Goal: Obtain resource: Download file/media

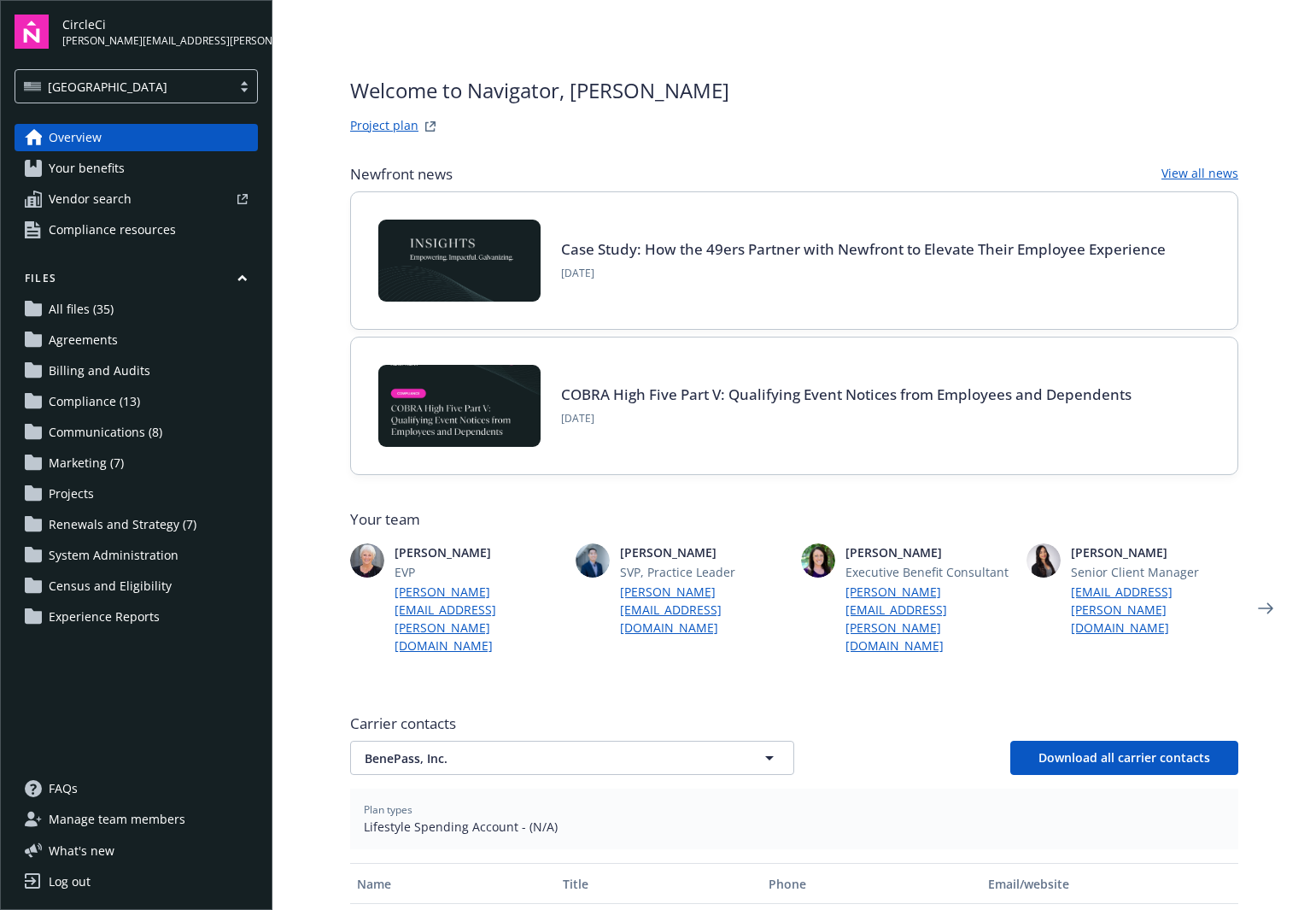
click at [116, 317] on link "All files (35)" at bounding box center [136, 309] width 244 height 28
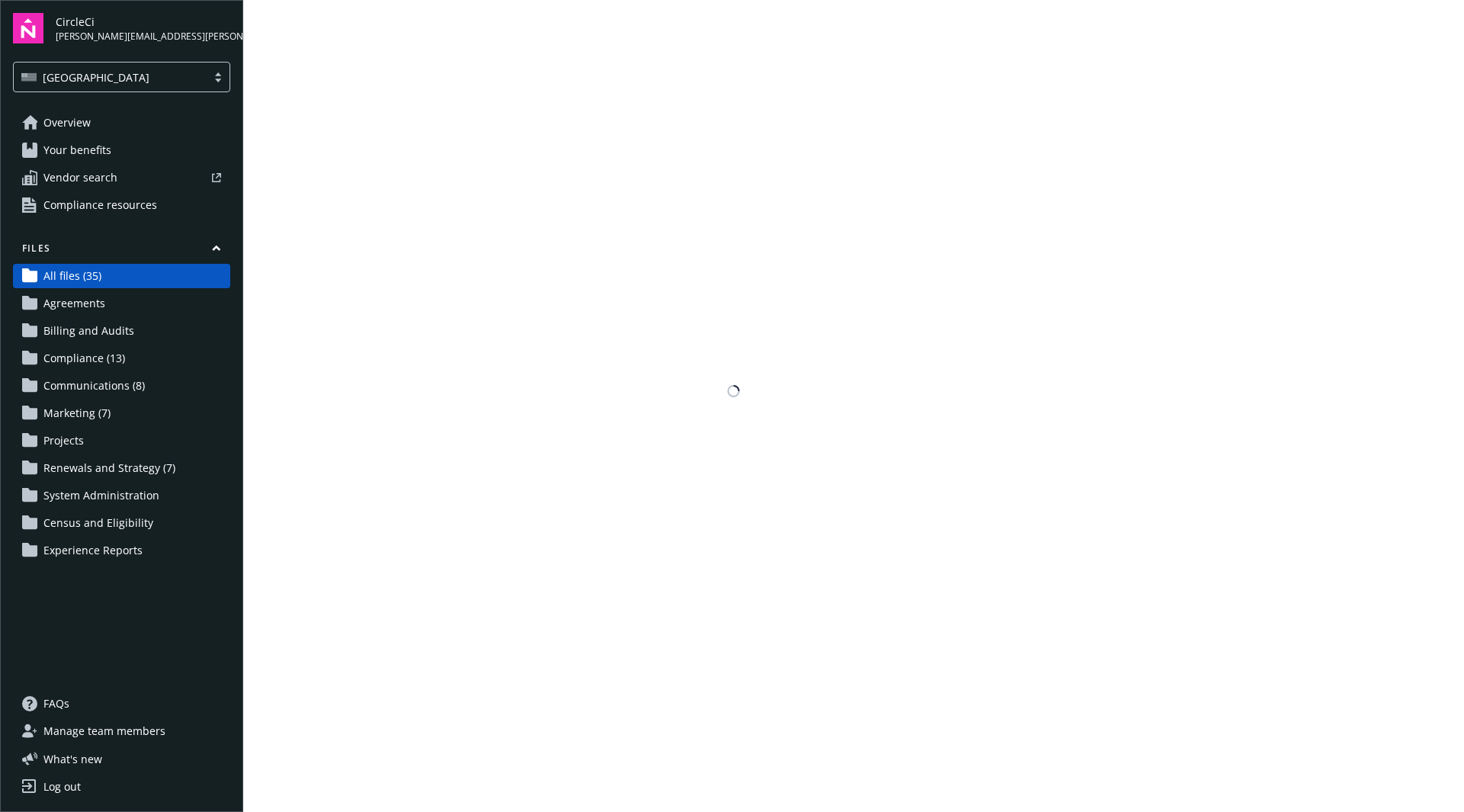
click at [147, 467] on span "Renewals and Strategy (7)" at bounding box center [110, 468] width 132 height 25
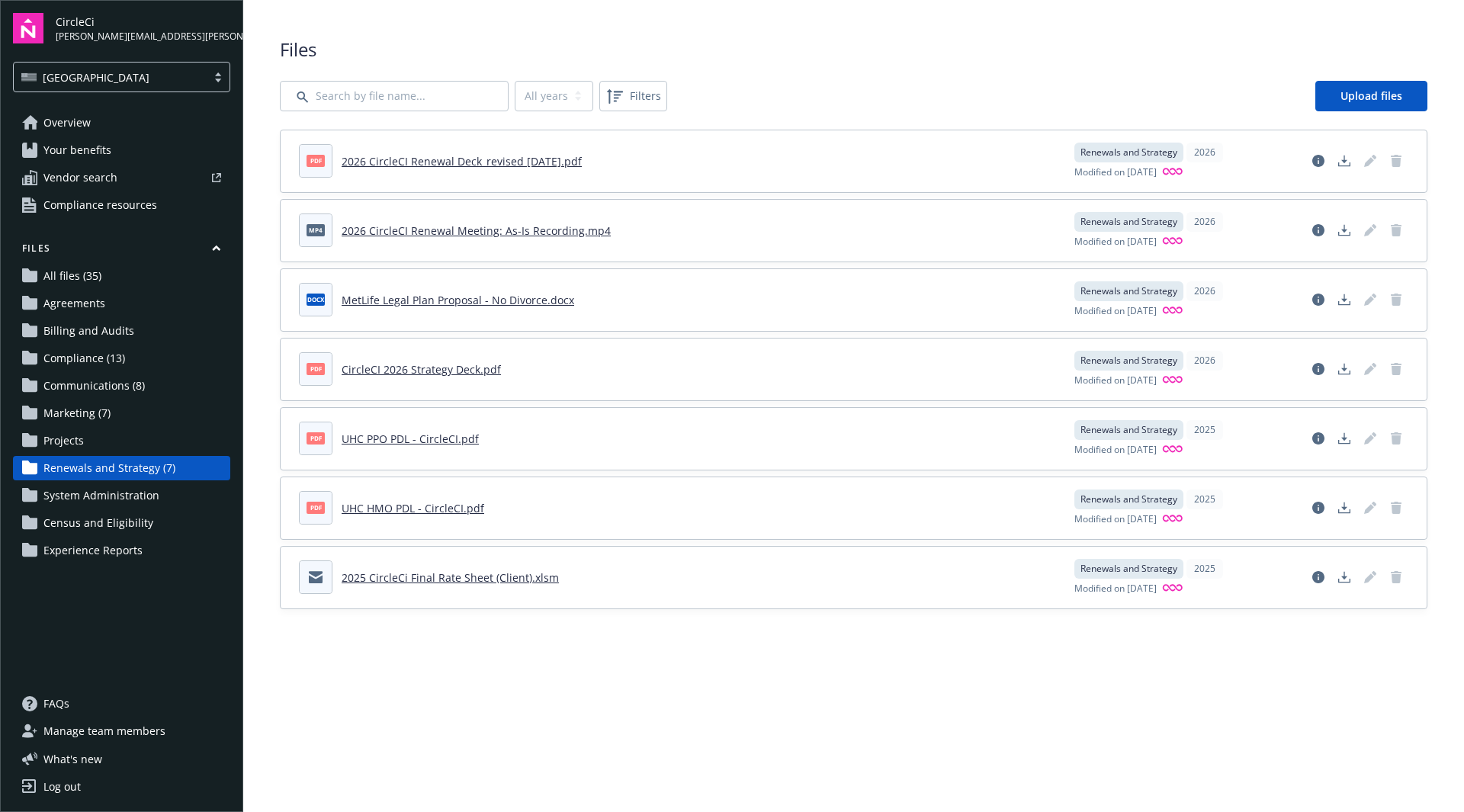
click at [469, 581] on link "2025 CircleCi Final Rate Sheet (Client).xlsm" at bounding box center [450, 577] width 218 height 14
click at [471, 165] on link "2026 CircleCI Renewal Deck_revised [DATE].pdf" at bounding box center [461, 161] width 241 height 14
click at [96, 278] on span "All files (35)" at bounding box center [72, 275] width 58 height 25
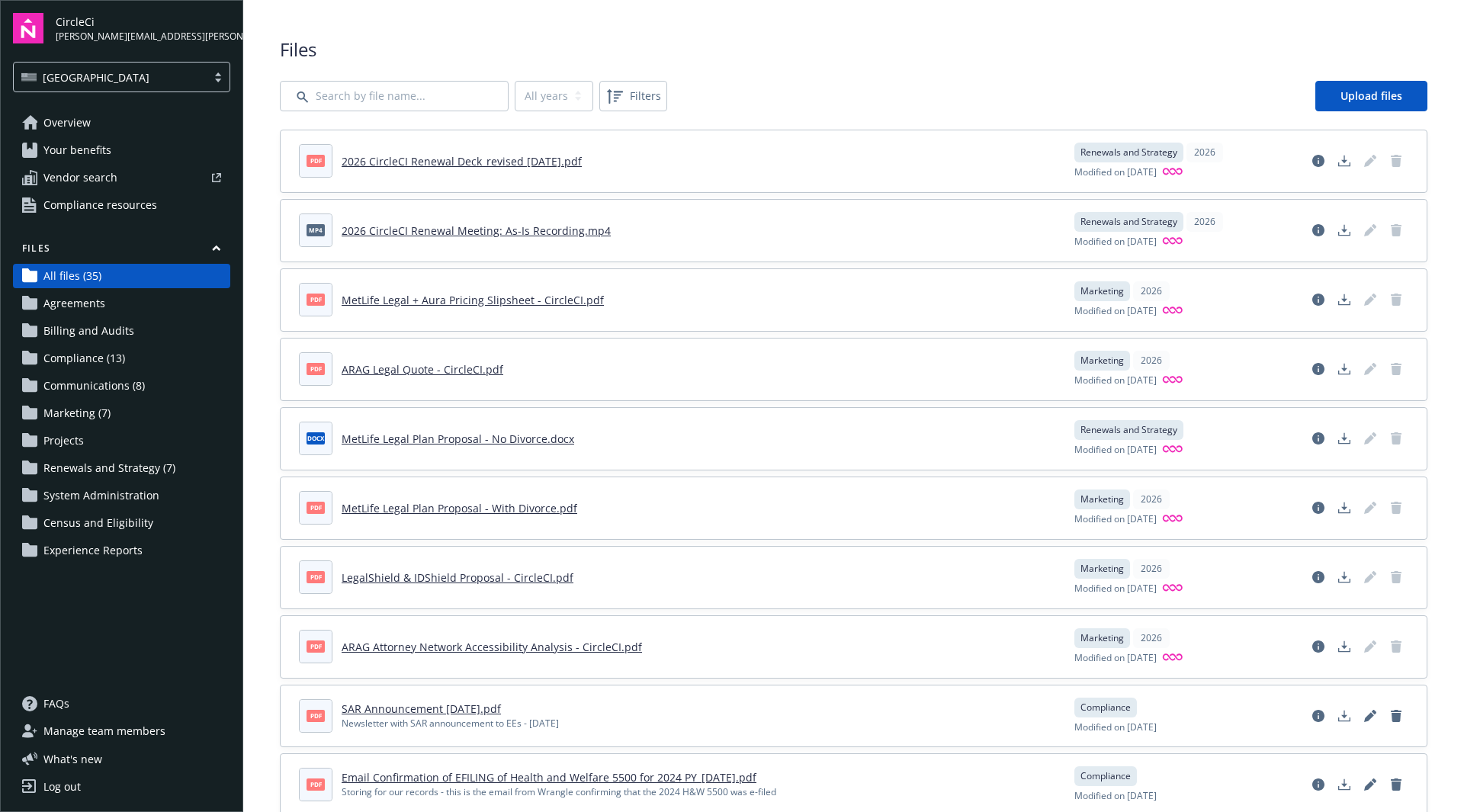
click at [1174, 152] on div "2026" at bounding box center [1204, 152] width 37 height 20
click at [100, 460] on span "Renewals and Strategy (7)" at bounding box center [110, 468] width 132 height 25
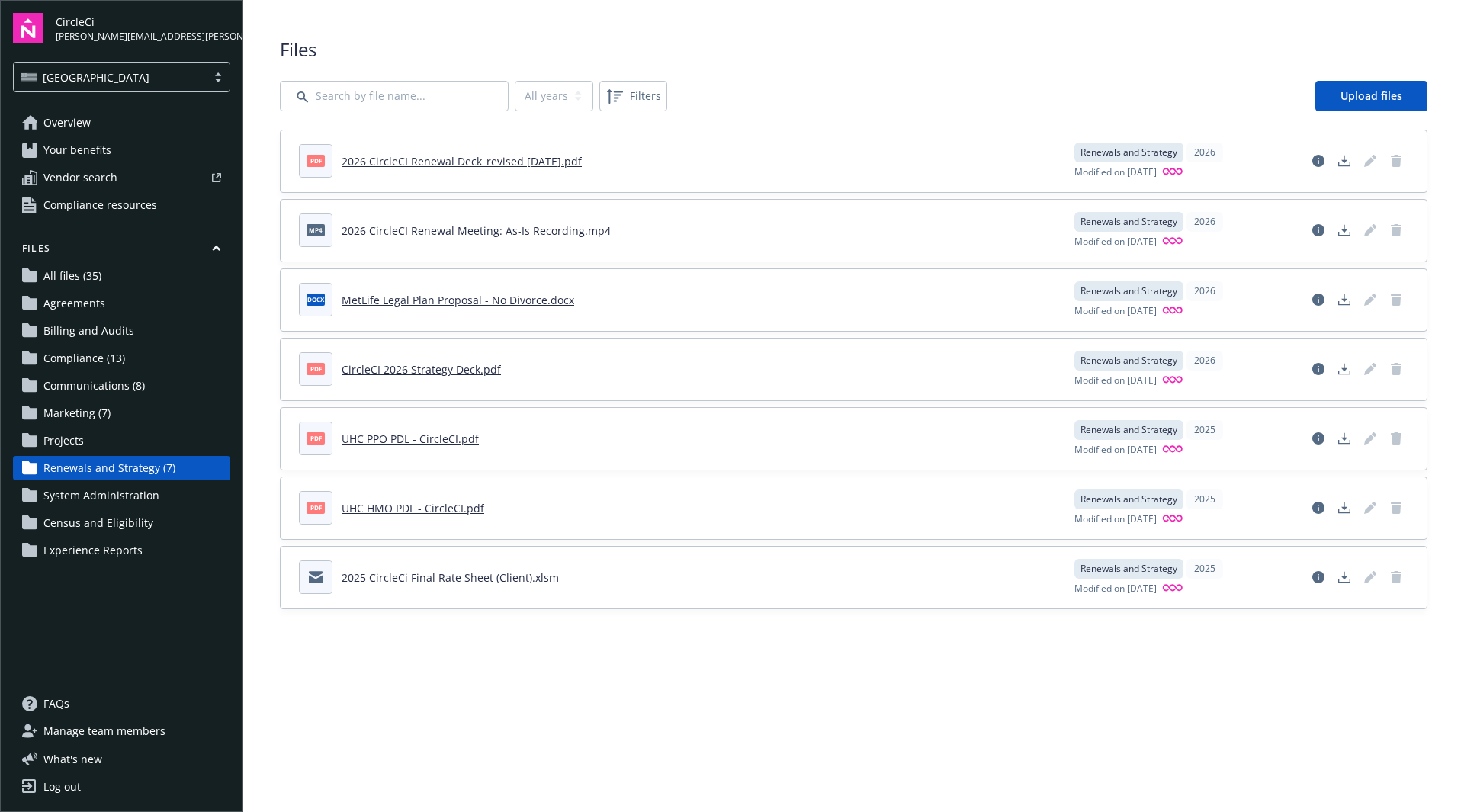
drag, startPoint x: 404, startPoint y: 579, endPoint x: 431, endPoint y: 574, distance: 27.5
click at [404, 579] on link "2025 CircleCi Final Rate Sheet (Client).xlsm" at bounding box center [450, 577] width 218 height 14
